Goal: Check status: Check status

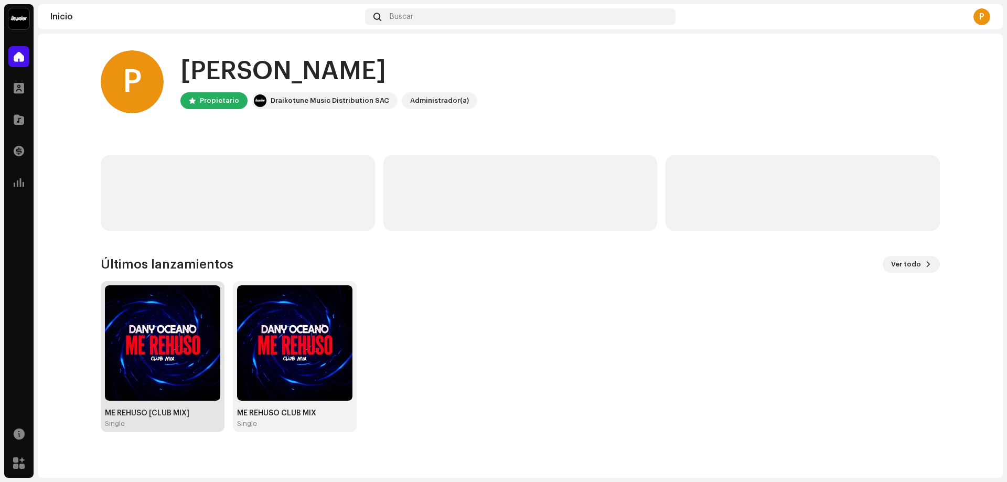
click at [171, 330] on img at bounding box center [162, 342] width 115 height 115
